Goal: Task Accomplishment & Management: Manage account settings

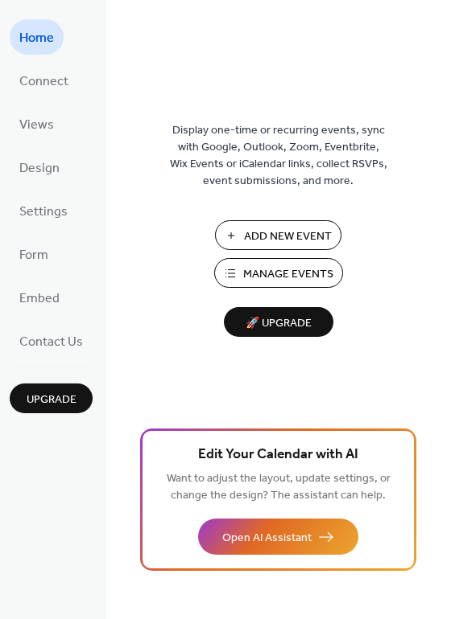
click at [283, 271] on span "Manage Events" at bounding box center [288, 274] width 90 height 17
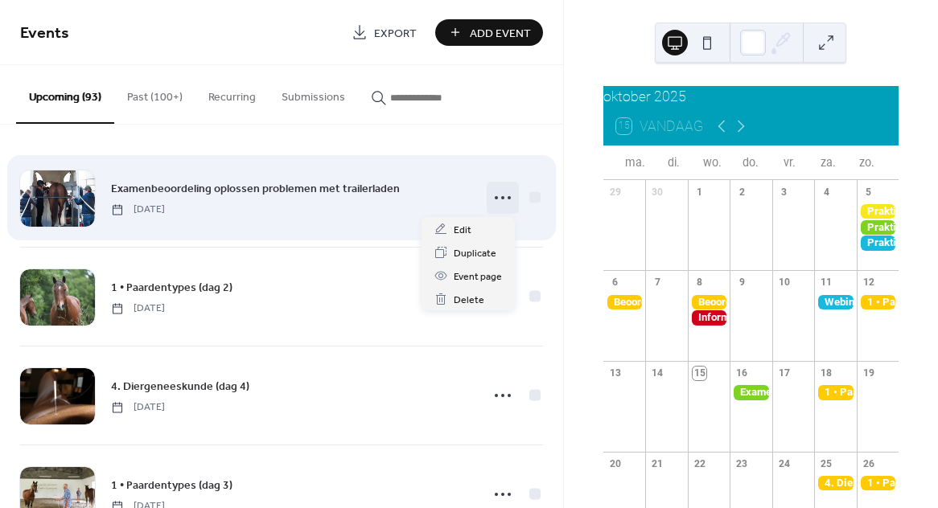
click at [500, 196] on icon at bounding box center [503, 198] width 26 height 26
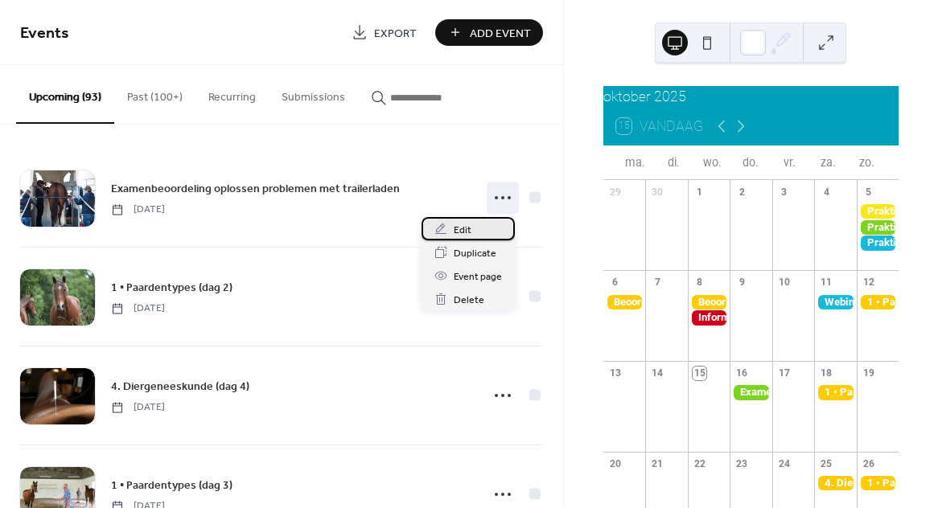
click at [470, 224] on span "Edit" at bounding box center [463, 230] width 18 height 17
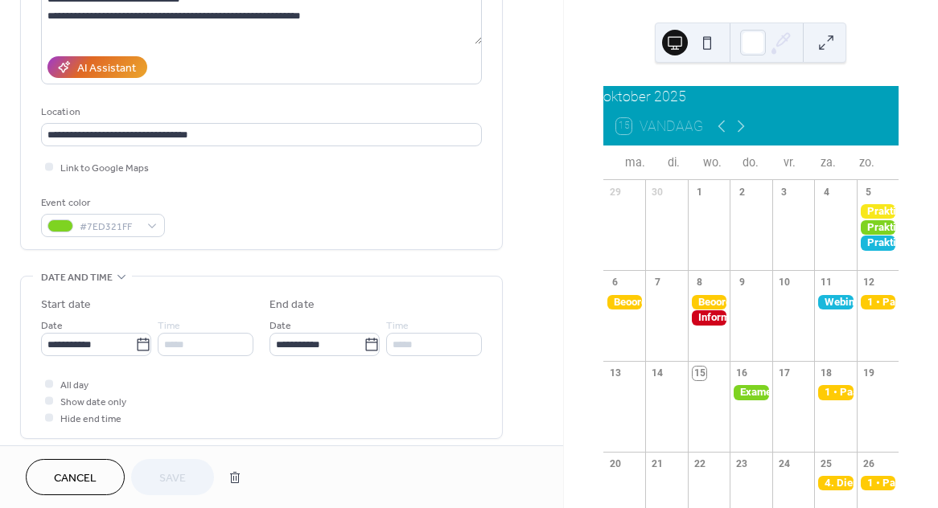
scroll to position [264, 0]
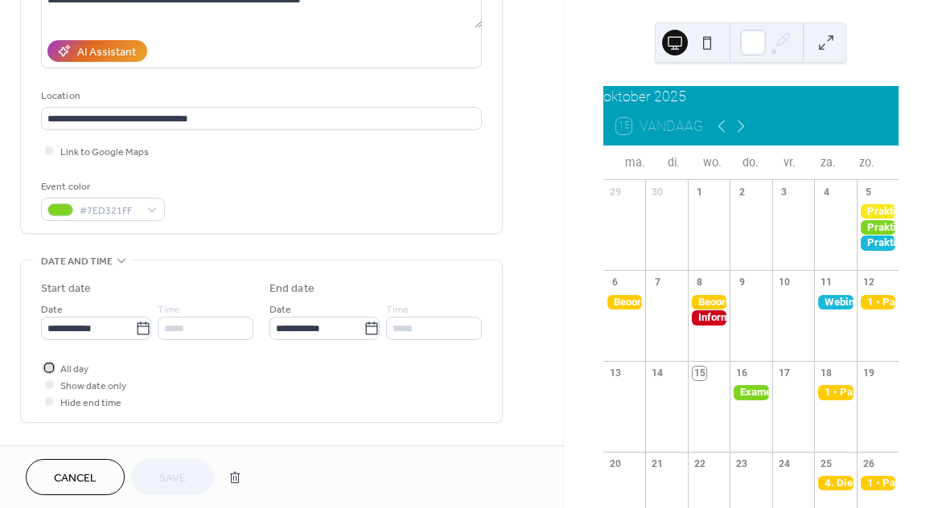
click at [47, 370] on icon at bounding box center [49, 367] width 5 height 5
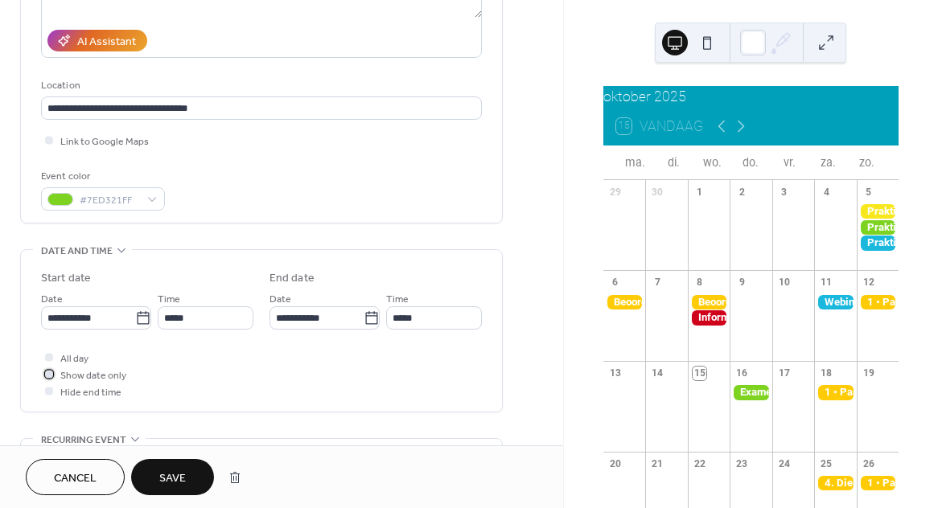
click at [101, 380] on span "Show date only" at bounding box center [93, 376] width 66 height 17
click at [197, 322] on div "*****" at bounding box center [206, 317] width 96 height 23
click at [95, 399] on span "Hide end time" at bounding box center [90, 392] width 61 height 17
click at [45, 394] on div at bounding box center [49, 390] width 8 height 8
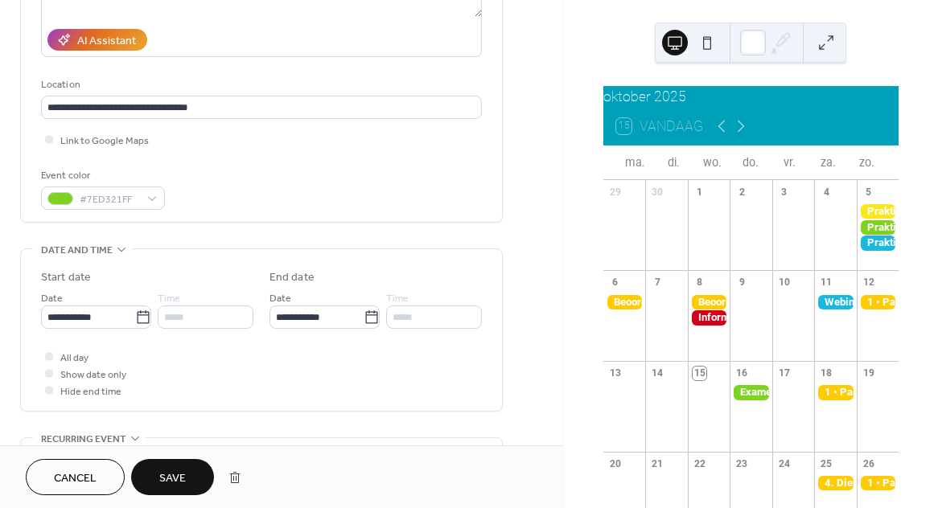
click at [50, 393] on div at bounding box center [49, 390] width 8 height 8
click at [72, 361] on span "All day" at bounding box center [74, 358] width 28 height 17
click at [49, 360] on div at bounding box center [49, 356] width 8 height 8
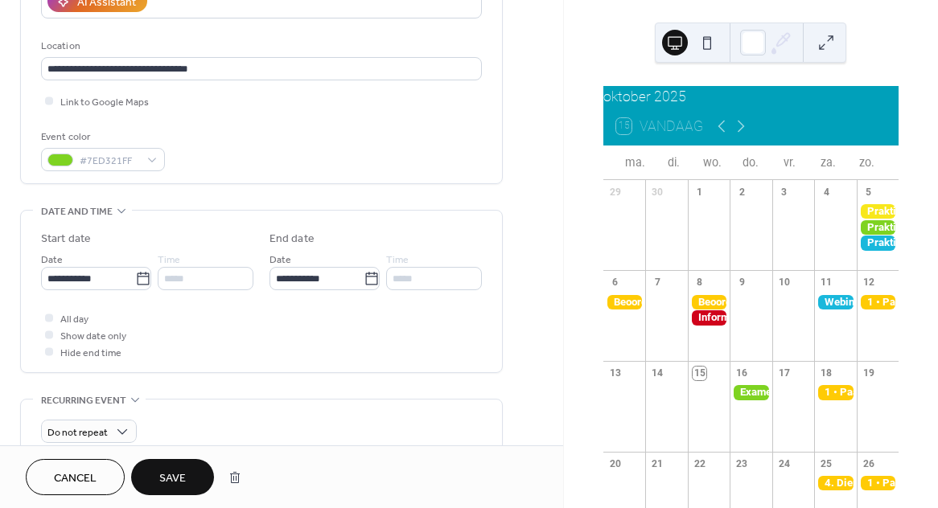
click at [49, 356] on div at bounding box center [49, 352] width 8 height 8
click at [50, 321] on div at bounding box center [49, 318] width 8 height 8
click at [92, 479] on span "Cancel" at bounding box center [75, 479] width 43 height 17
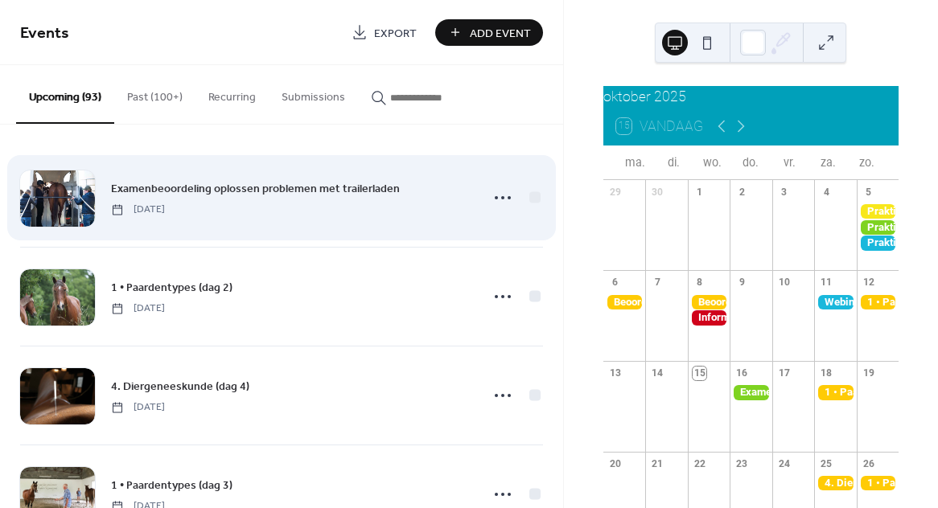
click at [286, 190] on span "Examenbeoordeling oplossen problemen met trailerladen" at bounding box center [255, 189] width 289 height 17
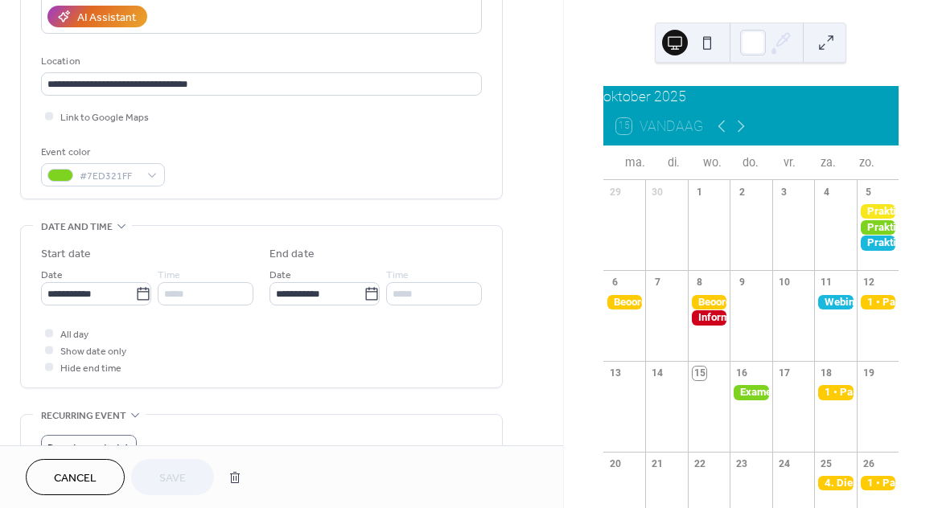
scroll to position [322, 0]
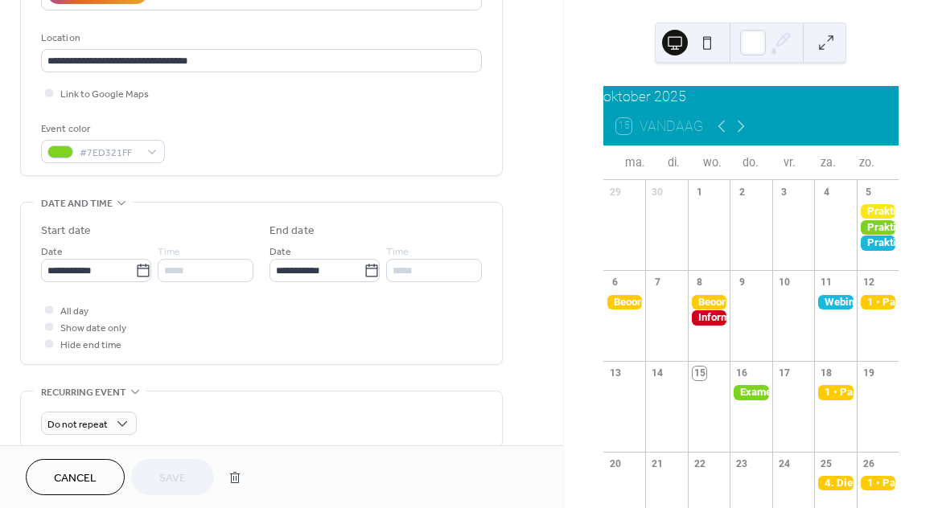
click at [48, 348] on div at bounding box center [49, 343] width 8 height 8
click at [48, 331] on div at bounding box center [49, 327] width 8 height 8
click at [49, 330] on div at bounding box center [49, 327] width 8 height 8
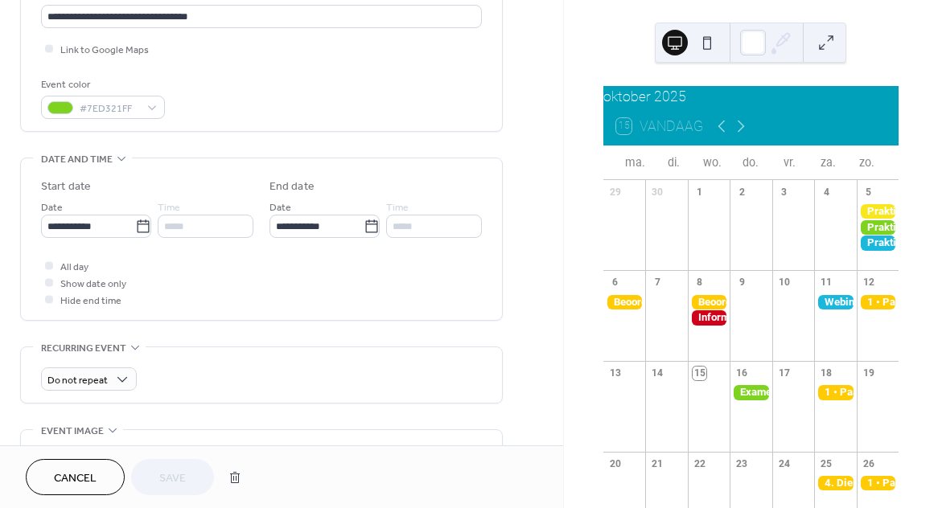
scroll to position [321, 0]
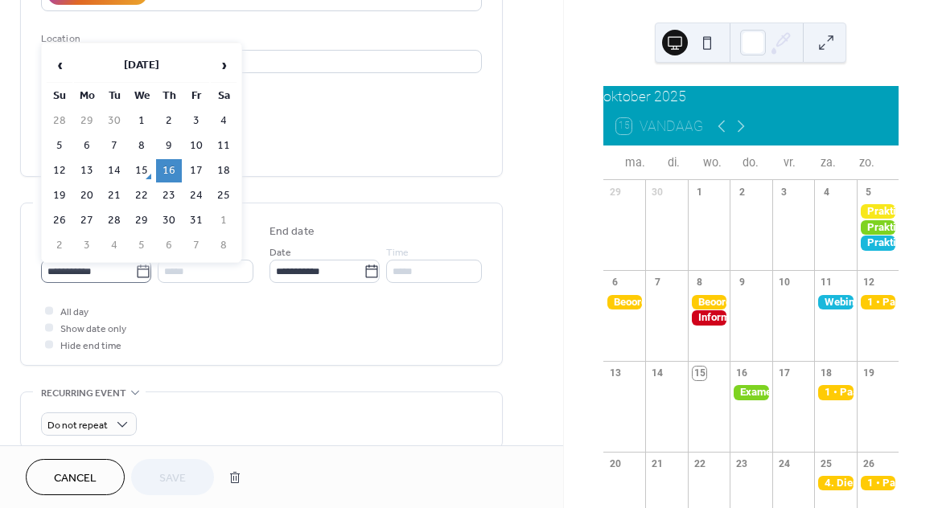
click at [138, 275] on icon at bounding box center [143, 272] width 16 height 16
click at [135, 275] on input "**********" at bounding box center [88, 271] width 94 height 23
click at [169, 169] on td "16" at bounding box center [169, 170] width 26 height 23
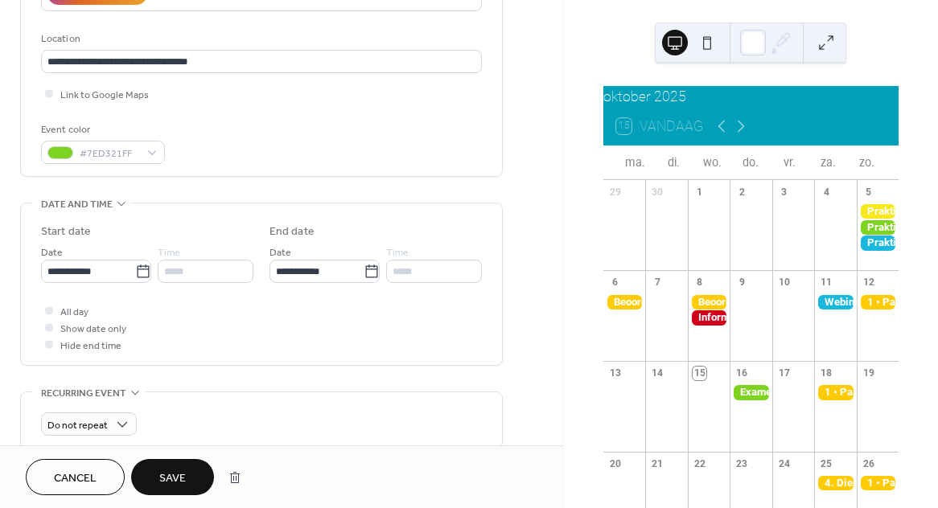
click at [68, 331] on span "Show date only" at bounding box center [93, 329] width 66 height 17
click at [52, 331] on div at bounding box center [49, 327] width 8 height 8
click at [81, 479] on span "Cancel" at bounding box center [75, 479] width 43 height 17
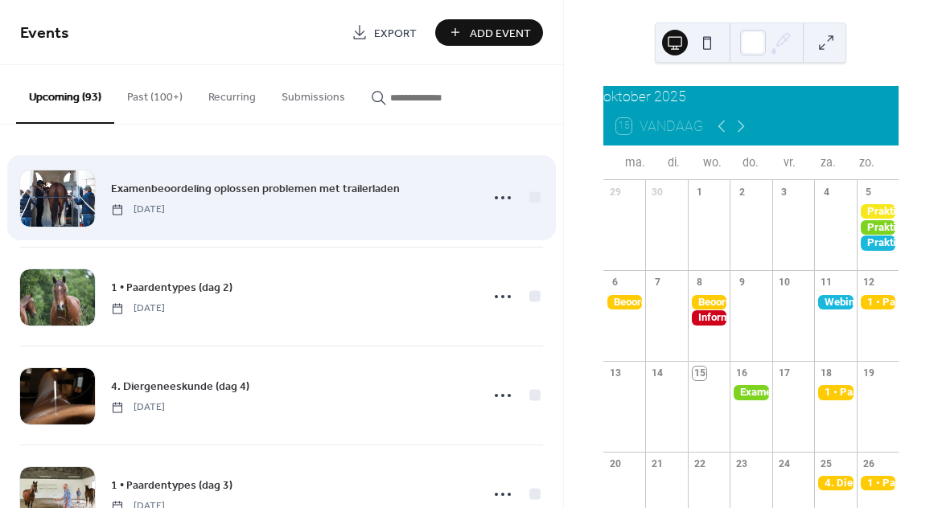
click at [270, 218] on div "Examenbeoordeling oplossen problemen met trailerladen Thursday, October 16, 2025" at bounding box center [281, 198] width 523 height 98
click at [235, 190] on span "Examenbeoordeling oplossen problemen met trailerladen" at bounding box center [255, 189] width 289 height 17
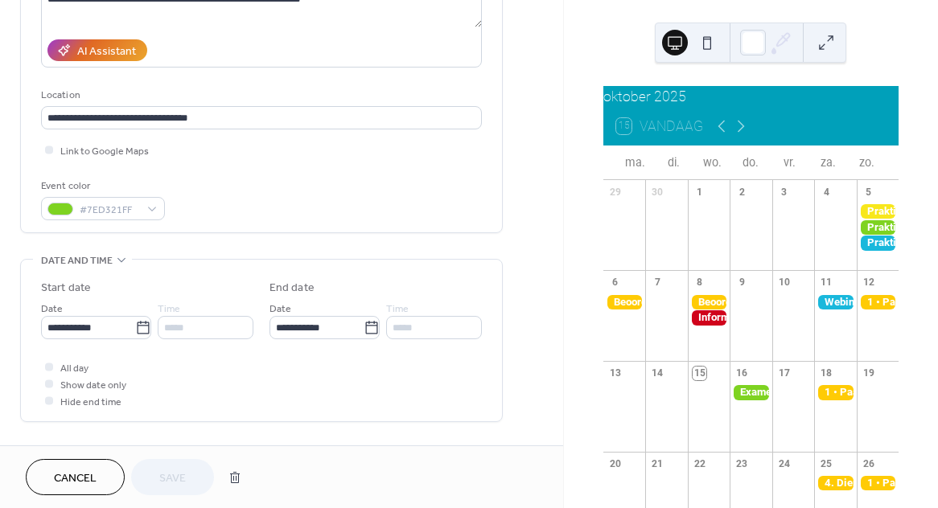
scroll to position [286, 0]
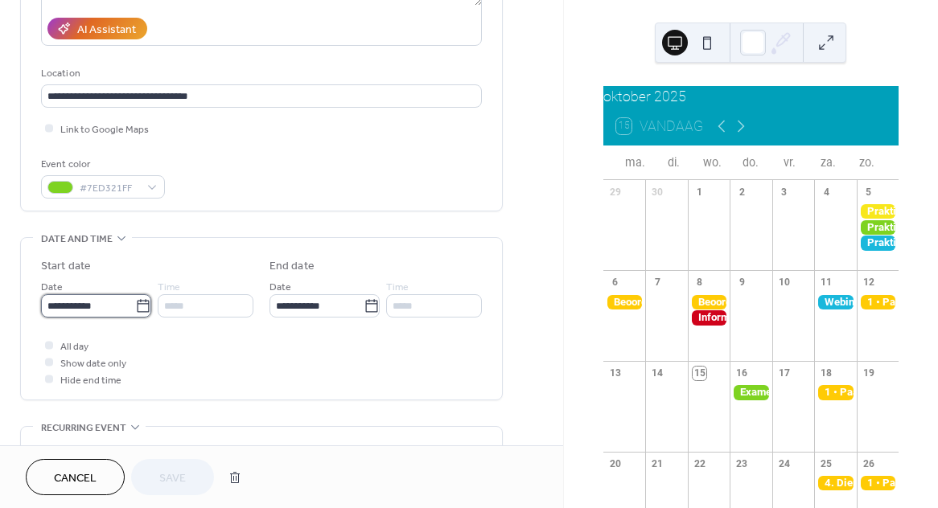
click at [125, 309] on input "**********" at bounding box center [88, 305] width 94 height 23
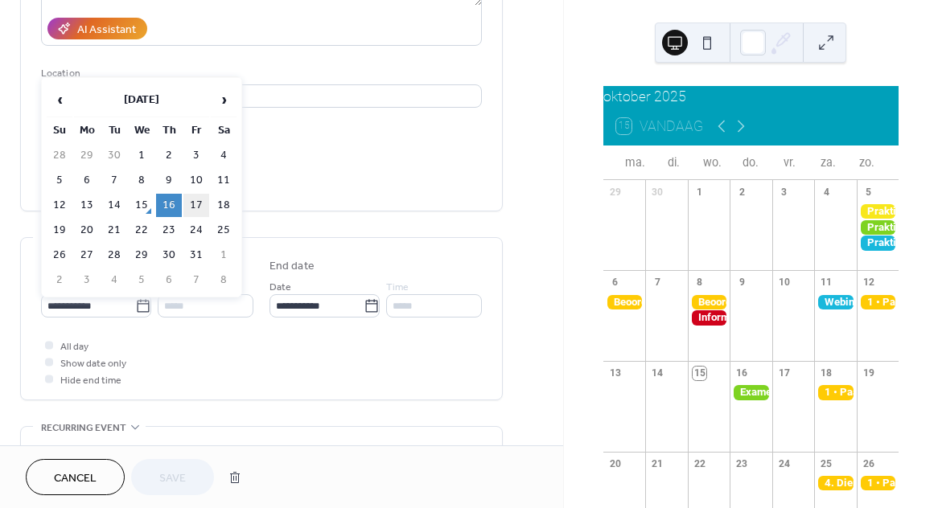
click at [196, 209] on td "17" at bounding box center [196, 205] width 26 height 23
type input "**********"
click at [135, 310] on icon at bounding box center [143, 306] width 16 height 16
click at [135, 310] on input "**********" at bounding box center [88, 305] width 94 height 23
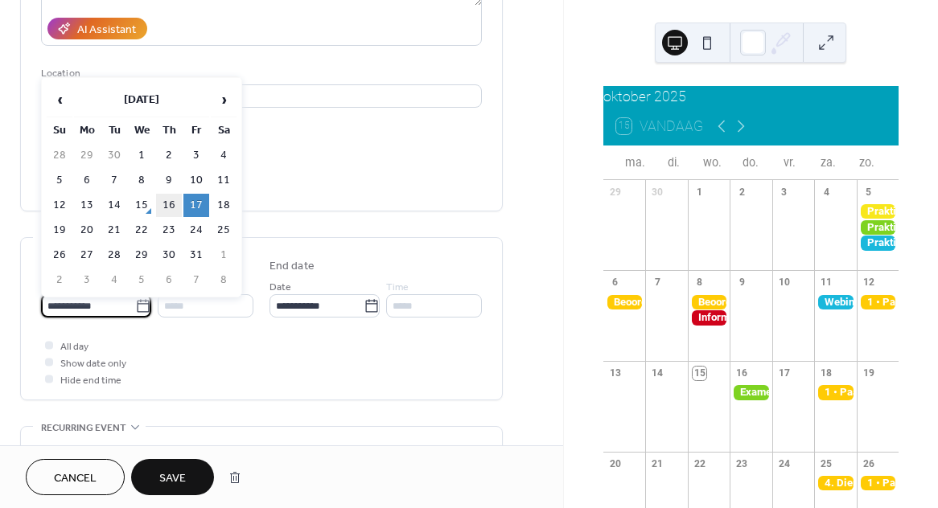
click at [168, 200] on td "16" at bounding box center [169, 205] width 26 height 23
type input "**********"
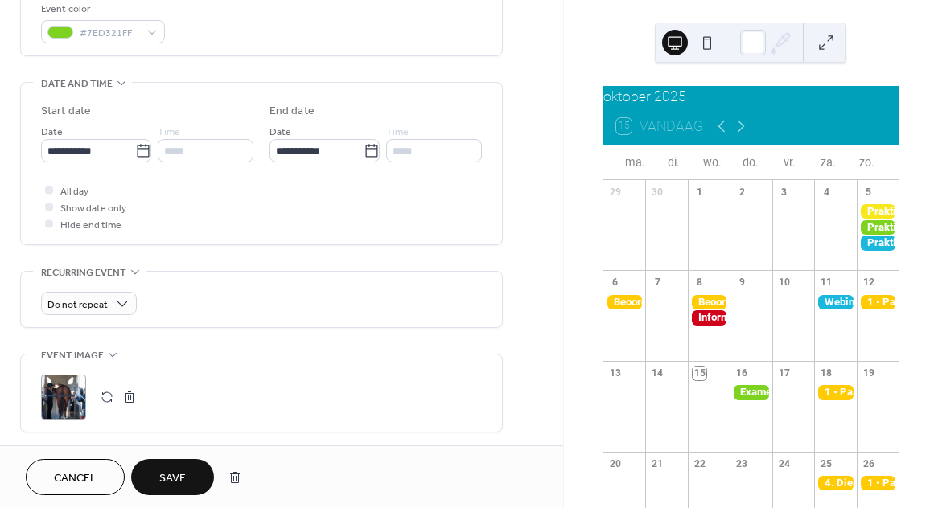
scroll to position [474, 0]
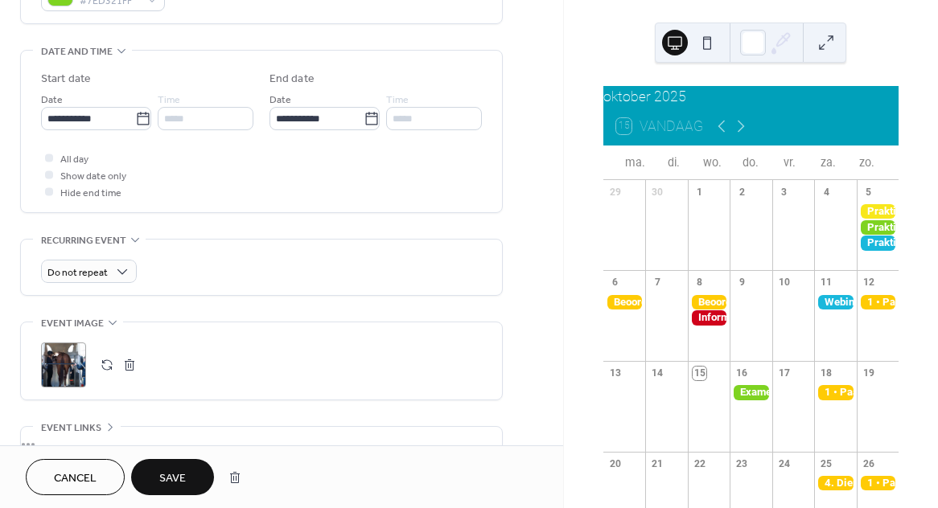
click at [48, 177] on div at bounding box center [49, 175] width 8 height 8
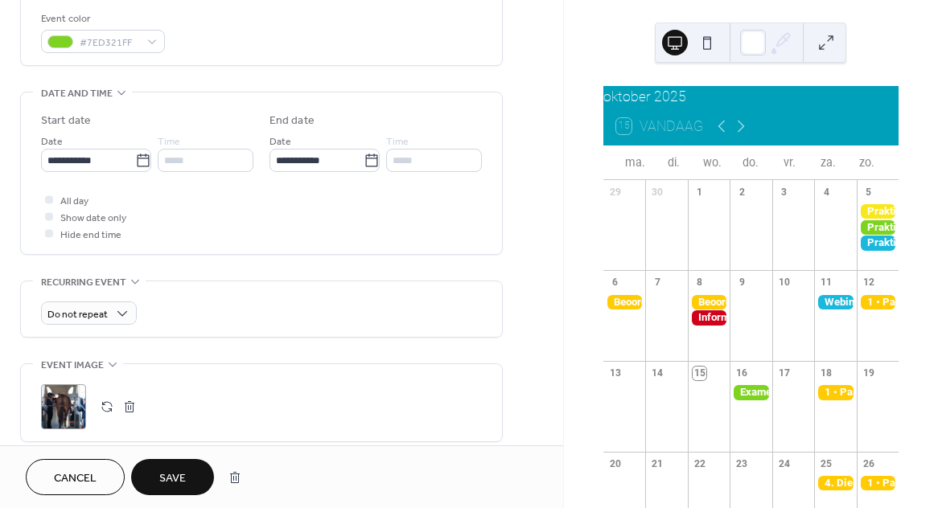
click at [76, 224] on span "Show date only" at bounding box center [93, 218] width 66 height 17
click at [77, 240] on span "Hide end time" at bounding box center [90, 235] width 61 height 17
click at [91, 482] on span "Cancel" at bounding box center [75, 479] width 43 height 17
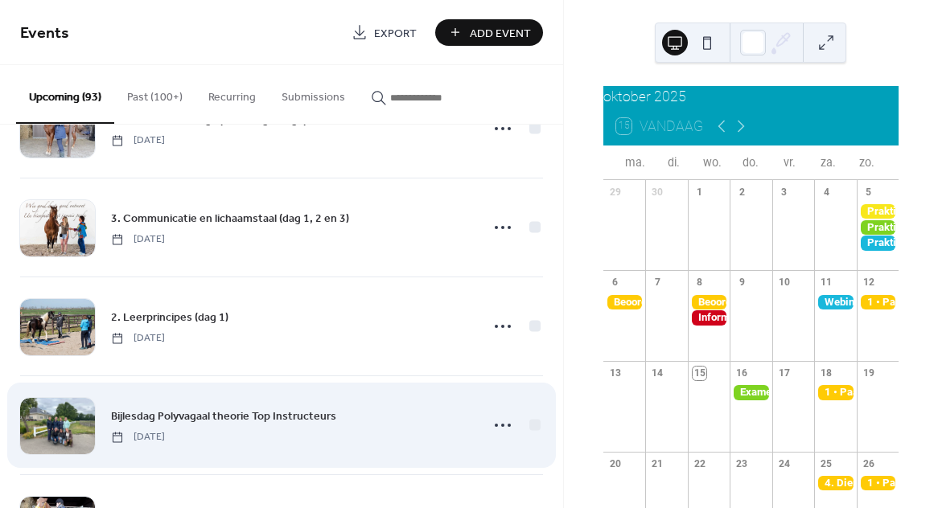
scroll to position [547, 0]
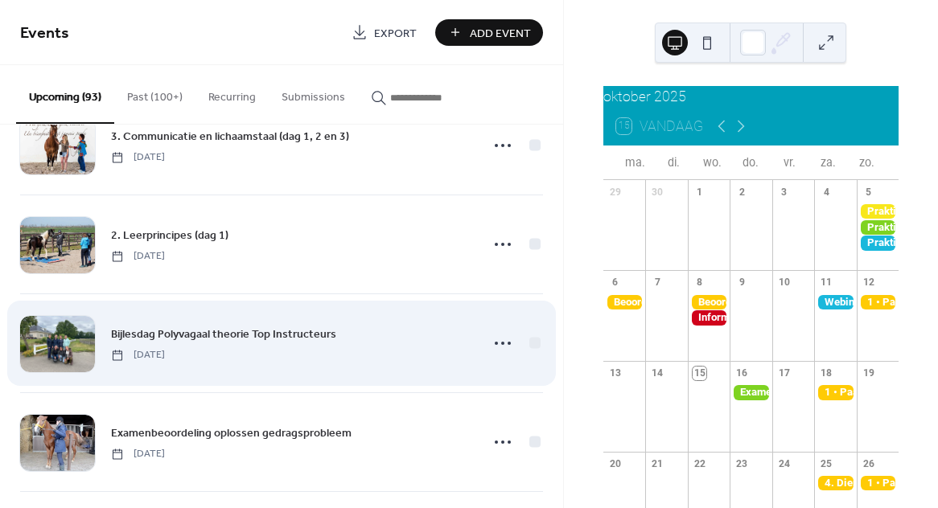
click at [294, 335] on span "Bijlesdag Polyvagaal theorie Top Instructeurs" at bounding box center [223, 335] width 225 height 17
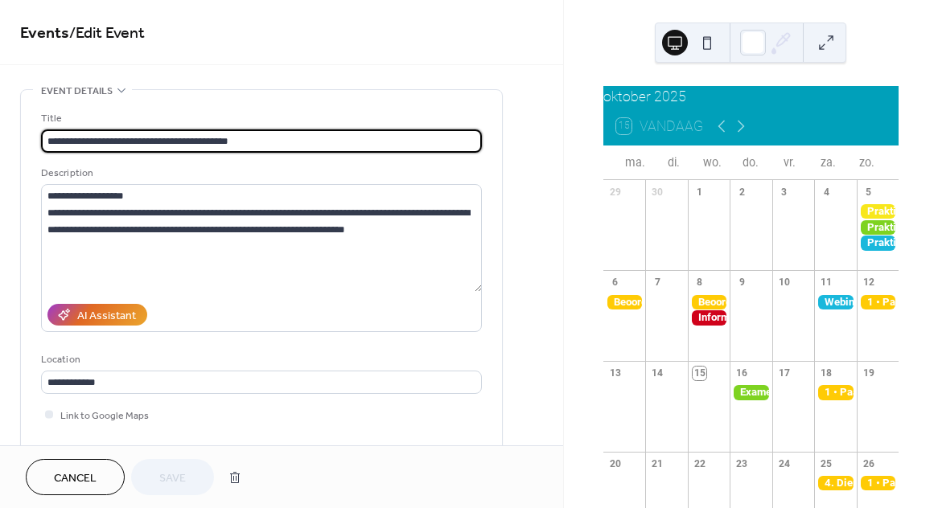
drag, startPoint x: 84, startPoint y: 145, endPoint x: 44, endPoint y: 143, distance: 39.5
click at [44, 143] on input "**********" at bounding box center [261, 141] width 441 height 23
click at [156, 144] on input "**********" at bounding box center [261, 141] width 441 height 23
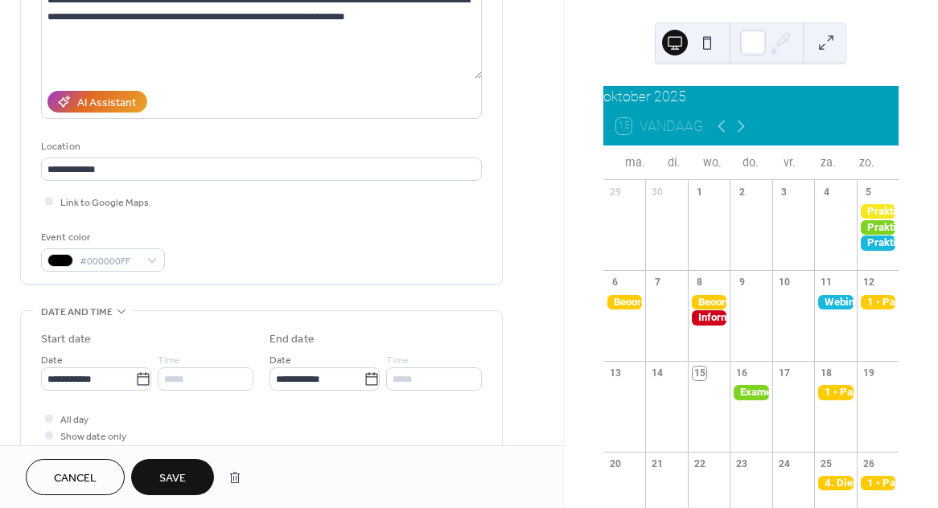
scroll to position [231, 0]
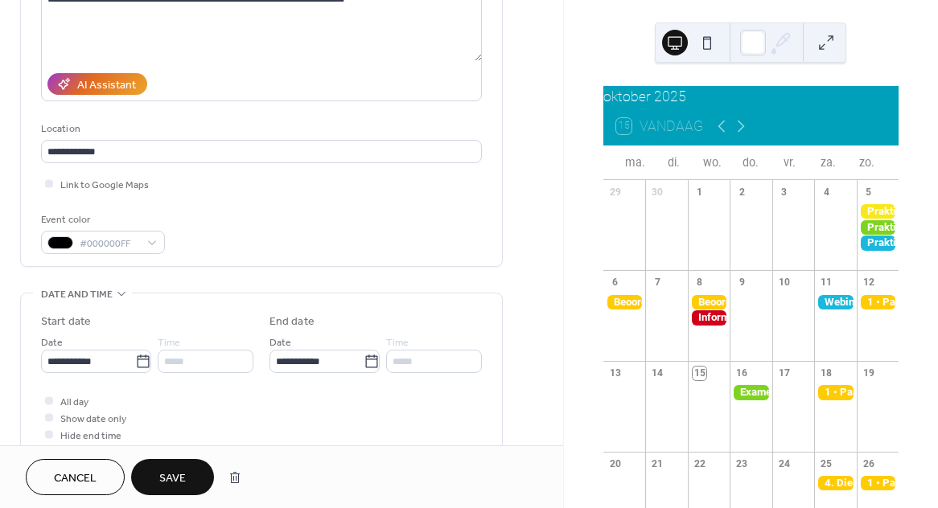
type input "**********"
click at [180, 476] on span "Save" at bounding box center [172, 479] width 27 height 17
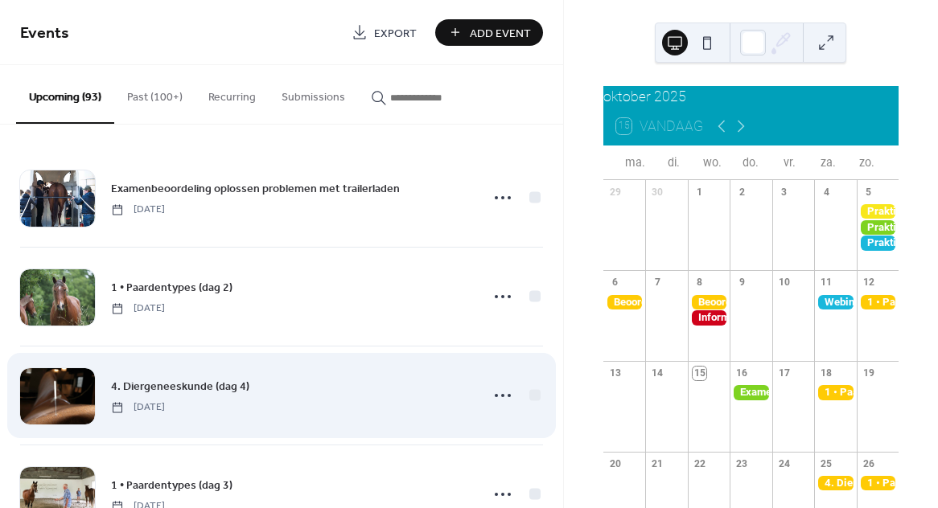
scroll to position [19, 0]
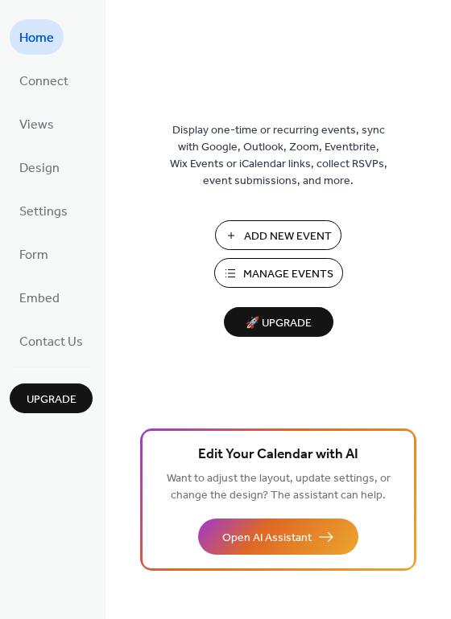
click at [274, 273] on span "Manage Events" at bounding box center [288, 274] width 90 height 17
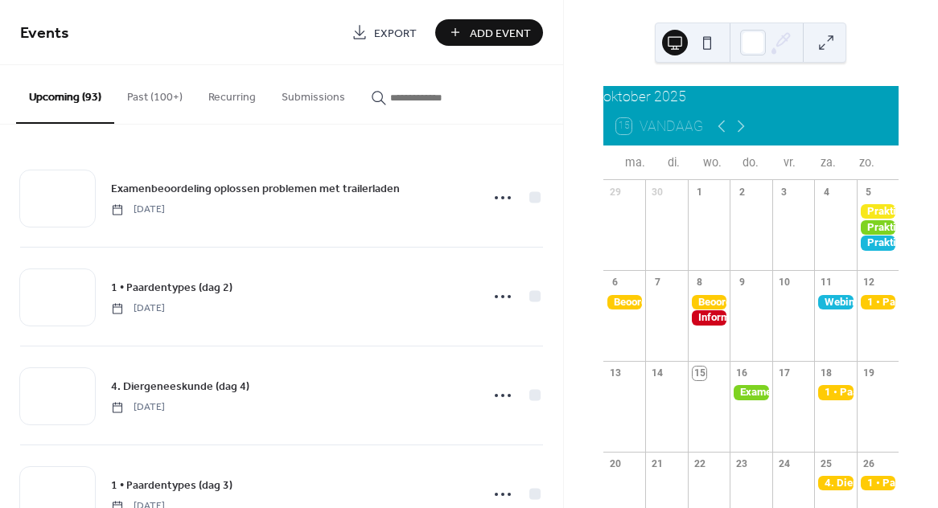
click at [414, 100] on input "button" at bounding box center [438, 97] width 97 height 17
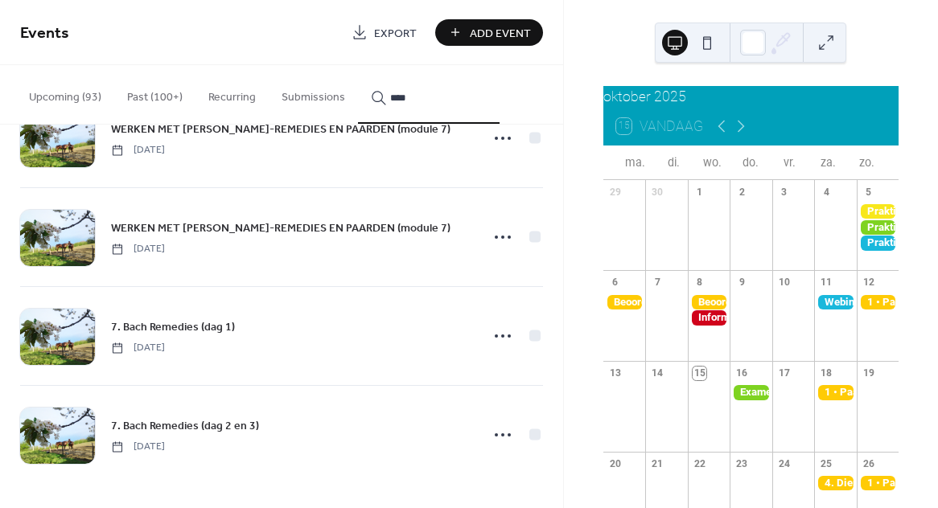
scroll to position [655, 0]
type input "****"
click at [498, 335] on icon at bounding box center [503, 336] width 26 height 26
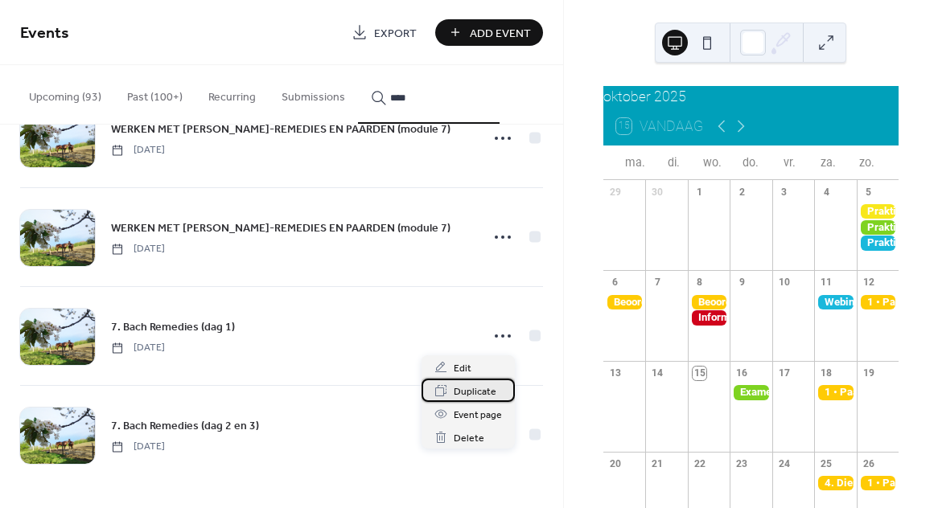
click at [476, 393] on span "Duplicate" at bounding box center [475, 392] width 43 height 17
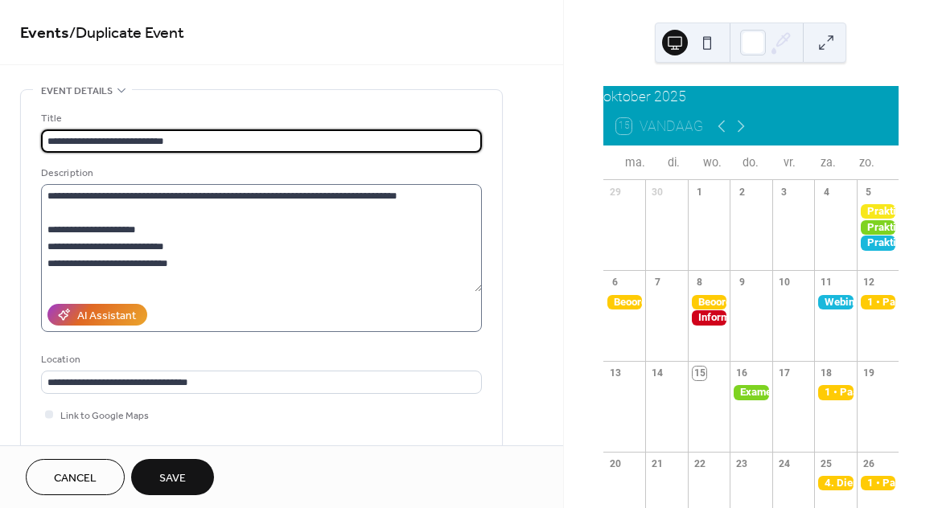
type input "**********"
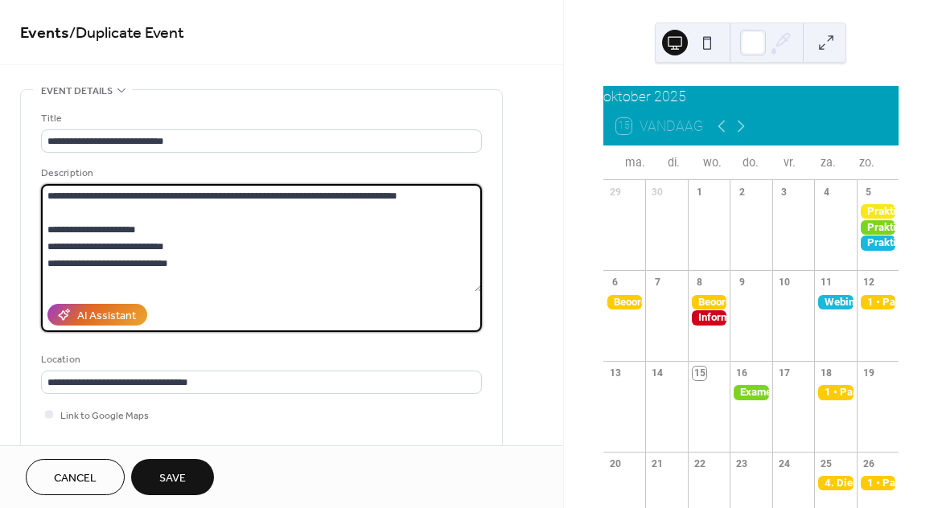
click at [191, 278] on textarea at bounding box center [261, 238] width 441 height 108
paste textarea "**********"
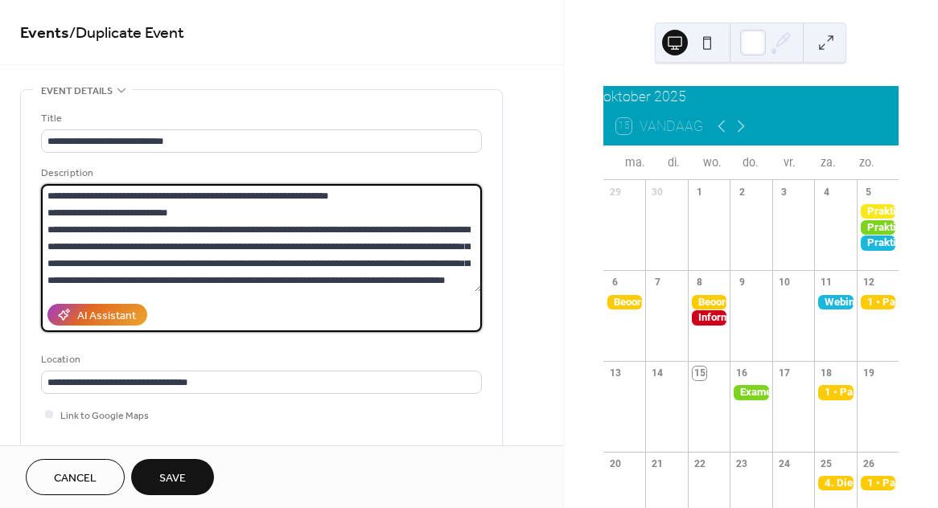
drag, startPoint x: 194, startPoint y: 215, endPoint x: 84, endPoint y: 212, distance: 110.2
click at [84, 212] on textarea at bounding box center [261, 238] width 441 height 108
click at [109, 200] on textarea at bounding box center [261, 238] width 441 height 108
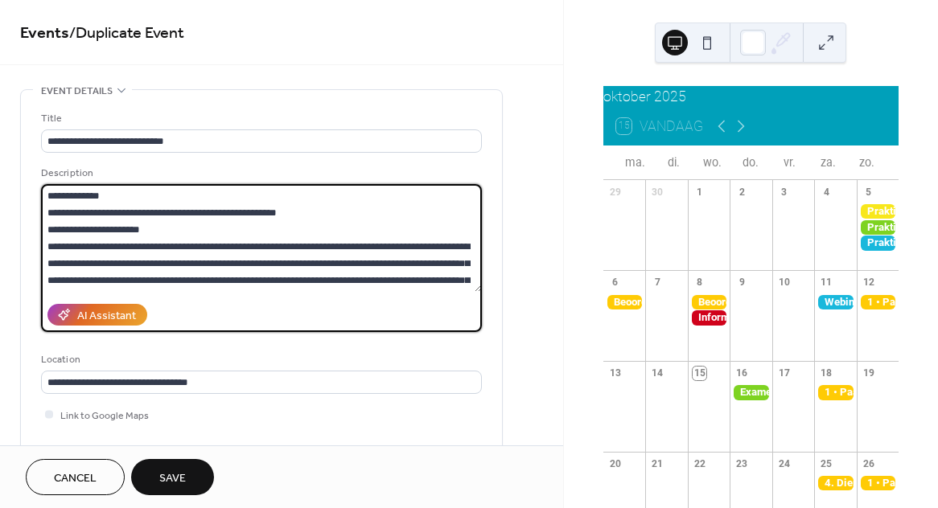
click at [128, 216] on textarea at bounding box center [261, 238] width 441 height 108
click at [358, 212] on textarea at bounding box center [261, 238] width 441 height 108
click at [174, 232] on textarea at bounding box center [261, 238] width 441 height 108
click at [364, 213] on textarea at bounding box center [261, 238] width 441 height 108
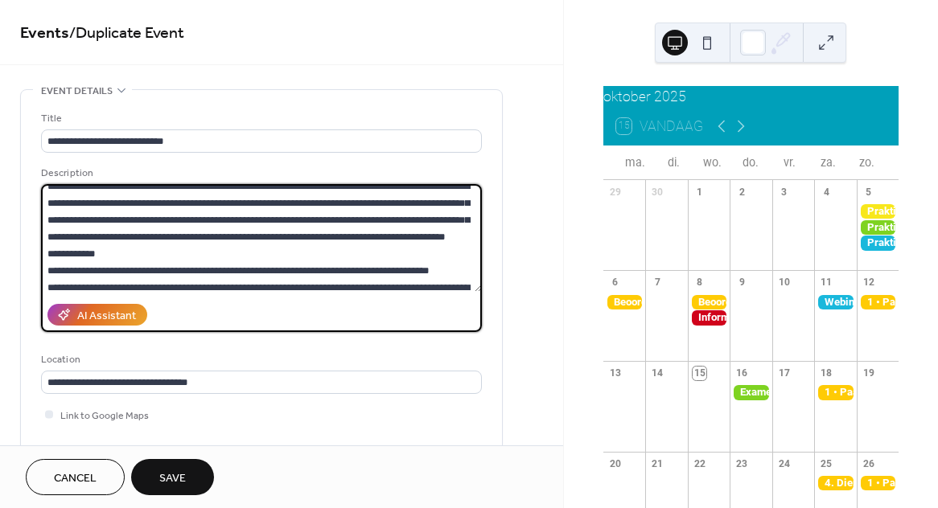
scroll to position [78, 0]
click at [360, 239] on textarea at bounding box center [261, 238] width 441 height 108
click at [202, 254] on textarea at bounding box center [261, 238] width 441 height 108
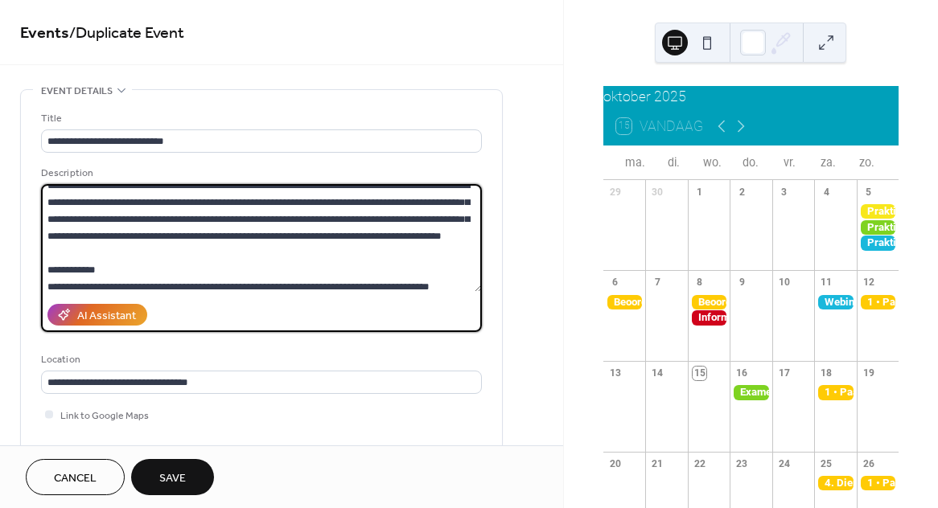
click at [149, 257] on textarea at bounding box center [261, 238] width 441 height 108
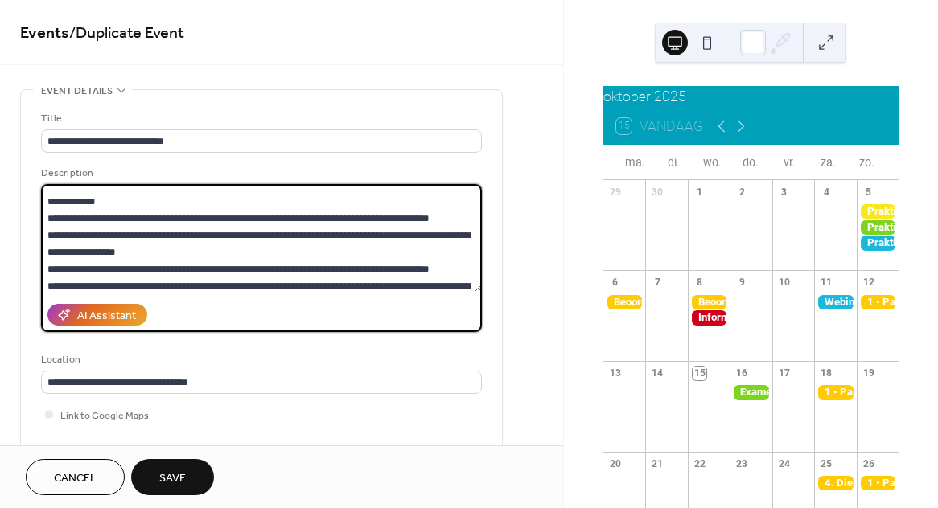
scroll to position [165, 0]
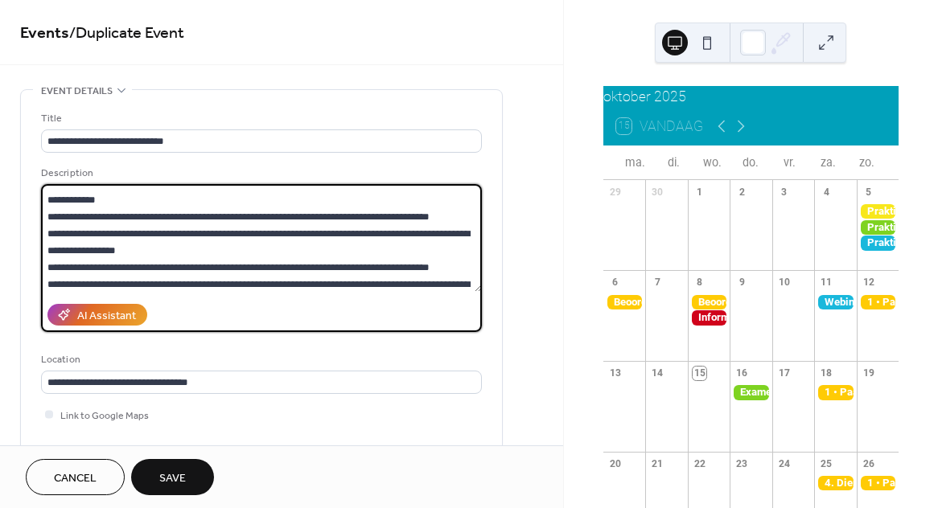
click at [121, 253] on textarea at bounding box center [261, 238] width 441 height 108
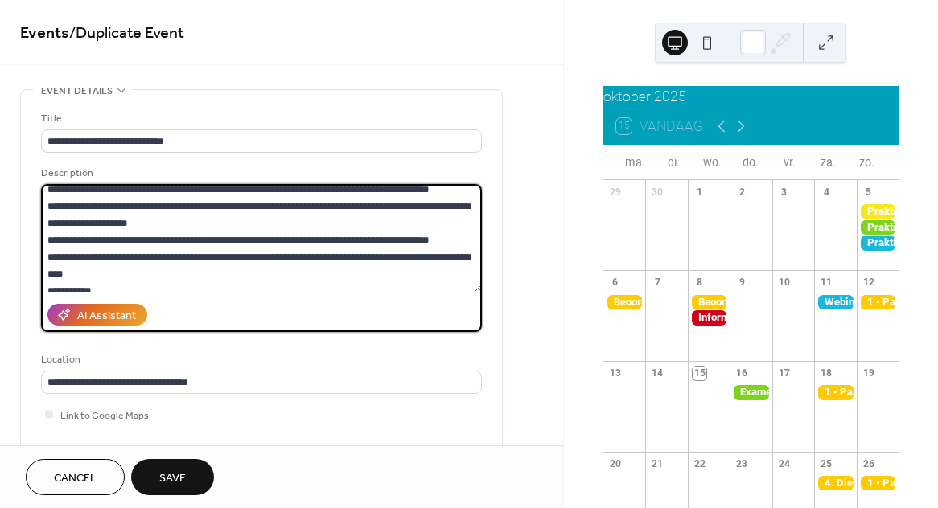
click at [176, 287] on textarea at bounding box center [261, 238] width 441 height 108
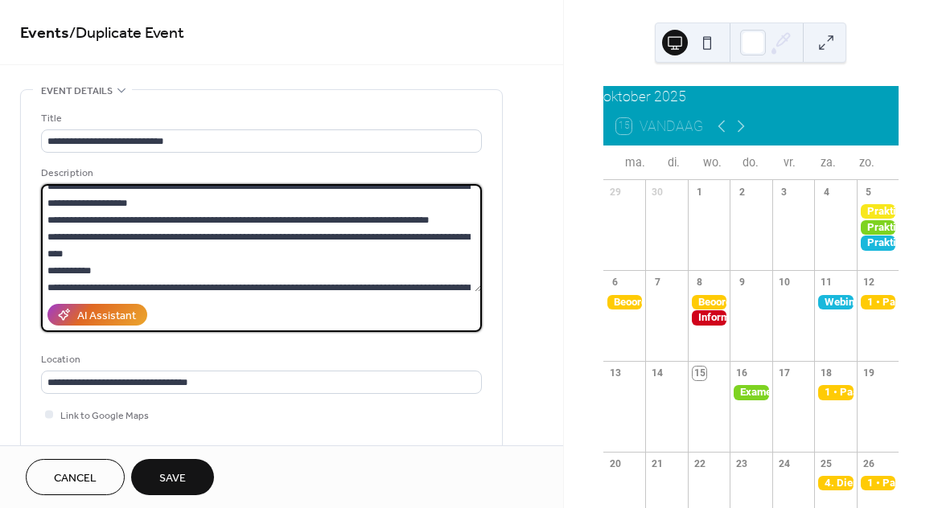
scroll to position [216, 0]
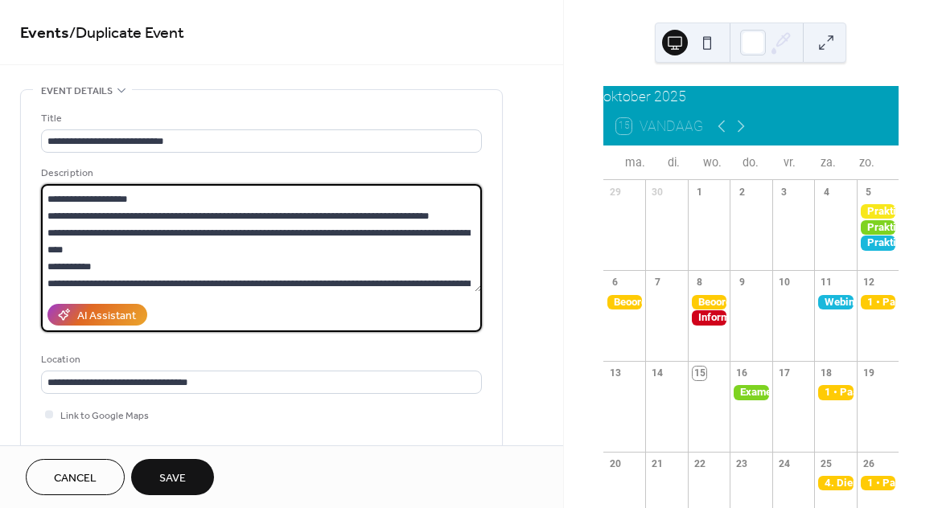
click at [123, 252] on textarea at bounding box center [261, 238] width 441 height 108
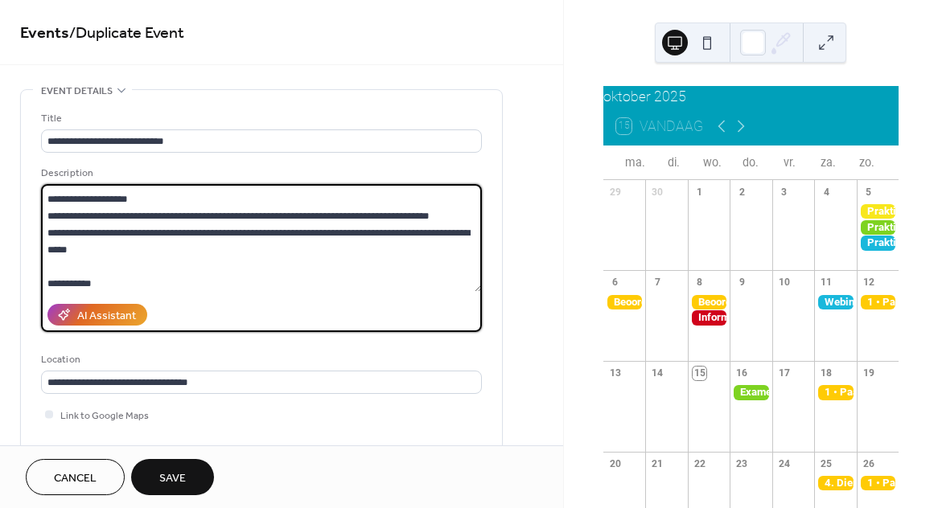
click at [121, 248] on textarea at bounding box center [261, 238] width 441 height 108
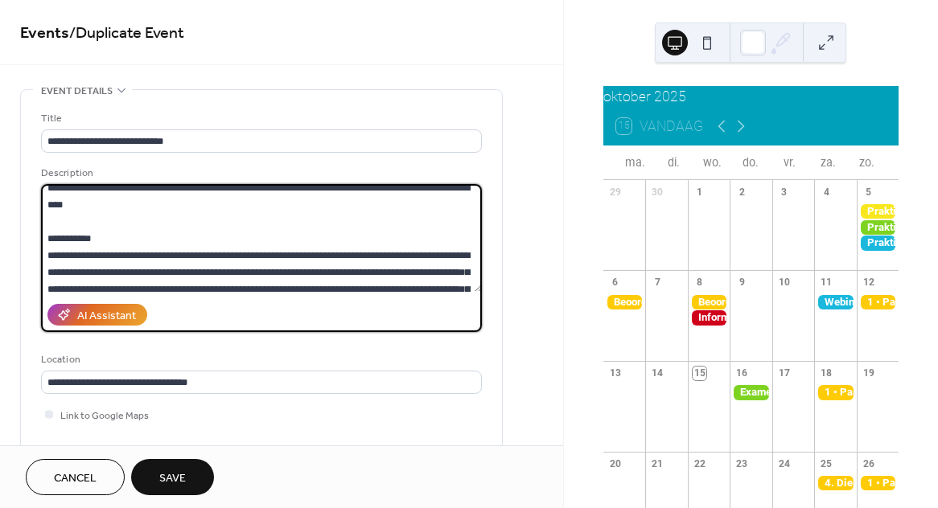
scroll to position [280, 0]
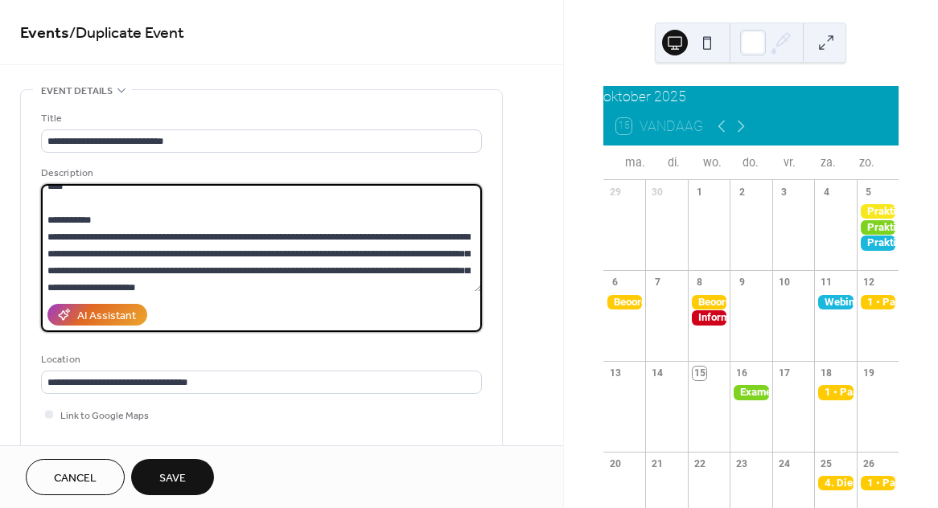
click at [235, 292] on textarea at bounding box center [261, 238] width 441 height 108
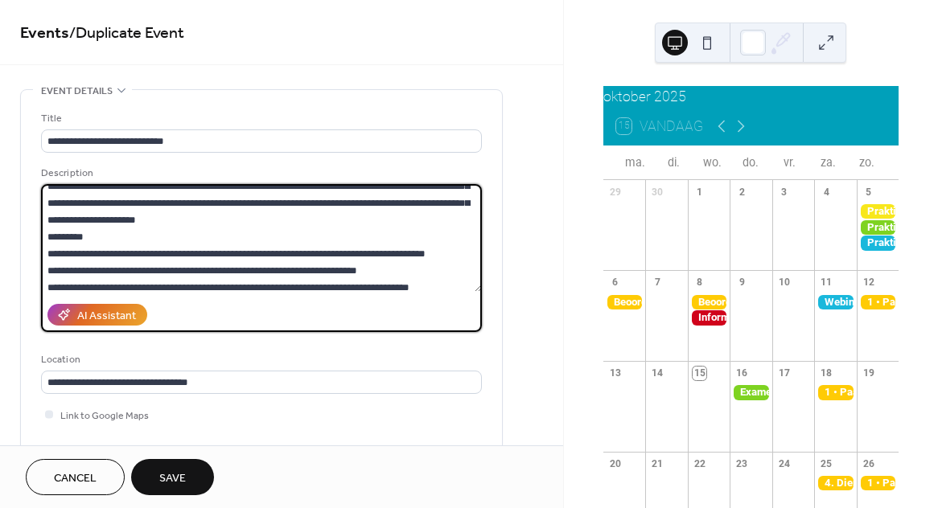
click at [246, 220] on textarea at bounding box center [261, 238] width 441 height 108
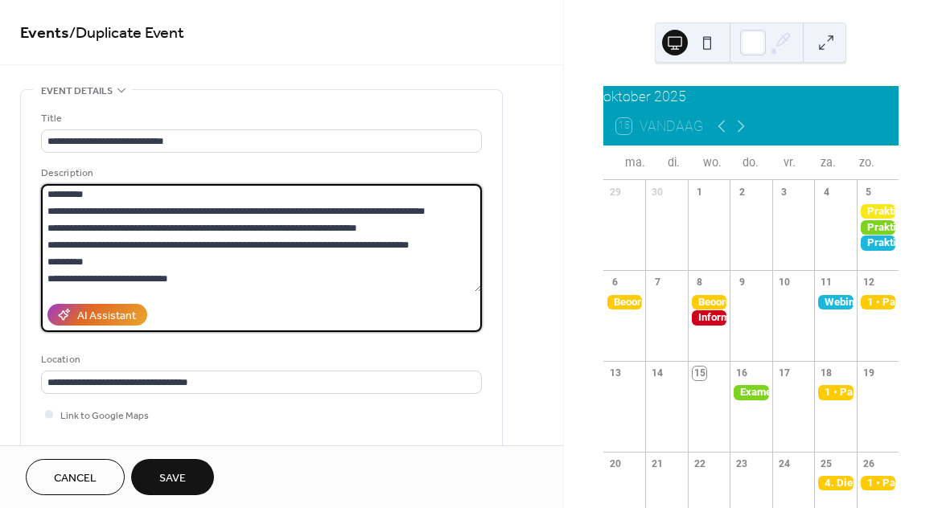
scroll to position [409, 0]
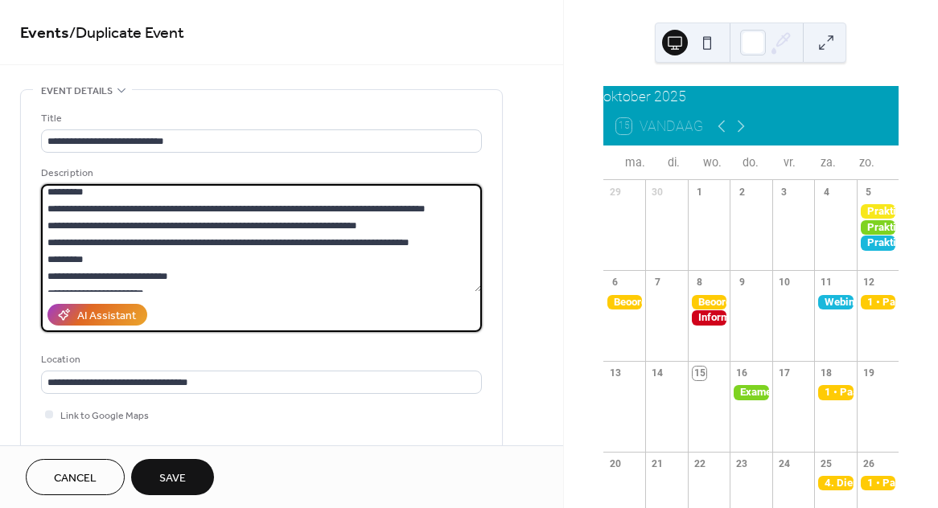
click at [427, 245] on textarea at bounding box center [261, 238] width 441 height 108
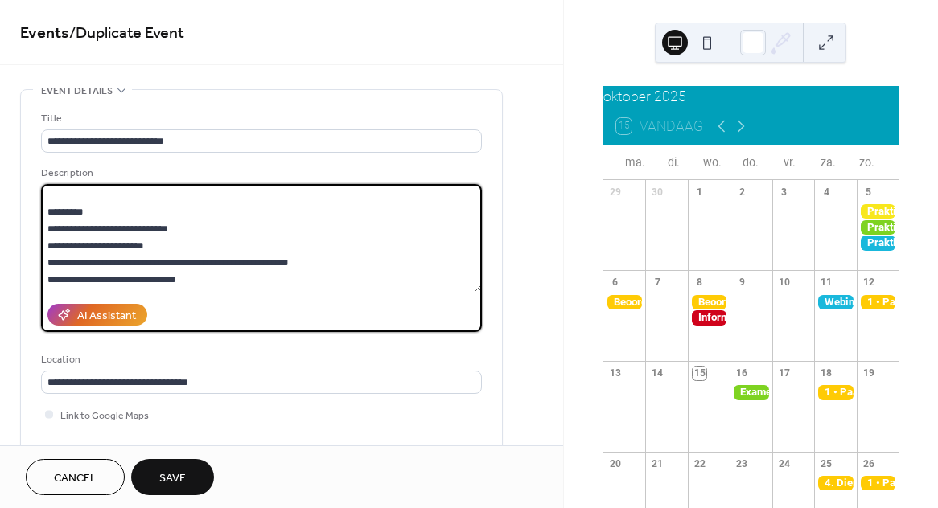
scroll to position [480, 0]
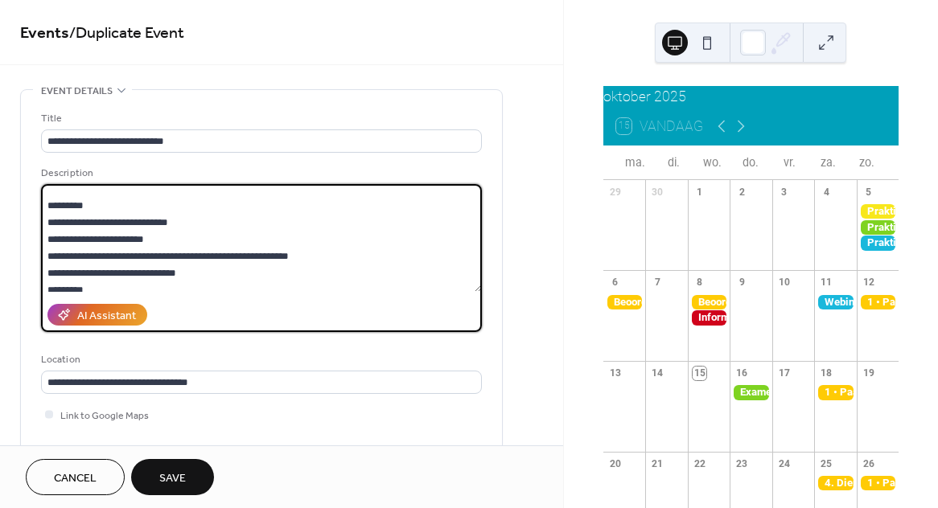
drag, startPoint x: 175, startPoint y: 221, endPoint x: 94, endPoint y: 228, distance: 81.5
click at [94, 228] on textarea at bounding box center [261, 238] width 441 height 108
drag, startPoint x: 148, startPoint y: 245, endPoint x: 35, endPoint y: 245, distance: 112.6
click at [35, 245] on div "**********" at bounding box center [261, 293] width 481 height 407
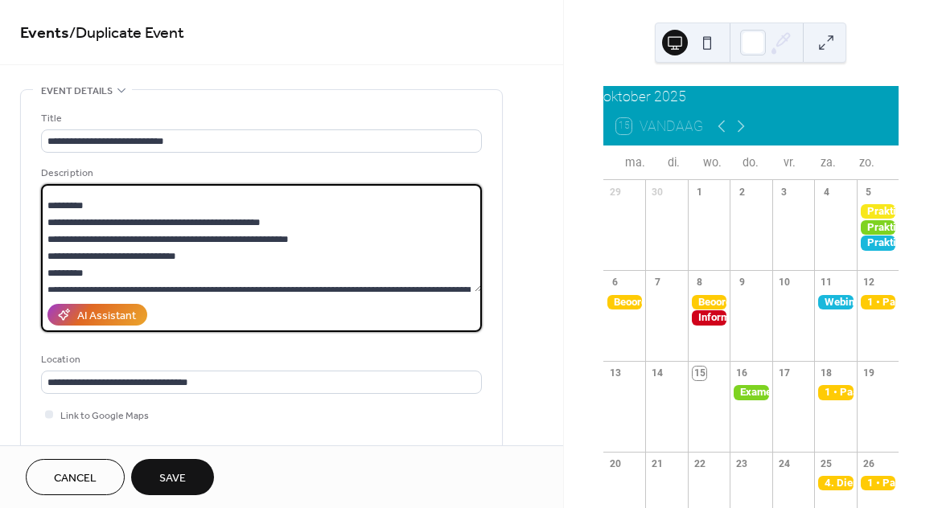
drag, startPoint x: 76, startPoint y: 241, endPoint x: 286, endPoint y: 243, distance: 210.0
click at [286, 243] on textarea at bounding box center [261, 238] width 441 height 108
click at [222, 267] on textarea at bounding box center [261, 238] width 441 height 108
click at [200, 254] on textarea at bounding box center [261, 238] width 441 height 108
type textarea "**********"
